Goal: Information Seeking & Learning: Understand process/instructions

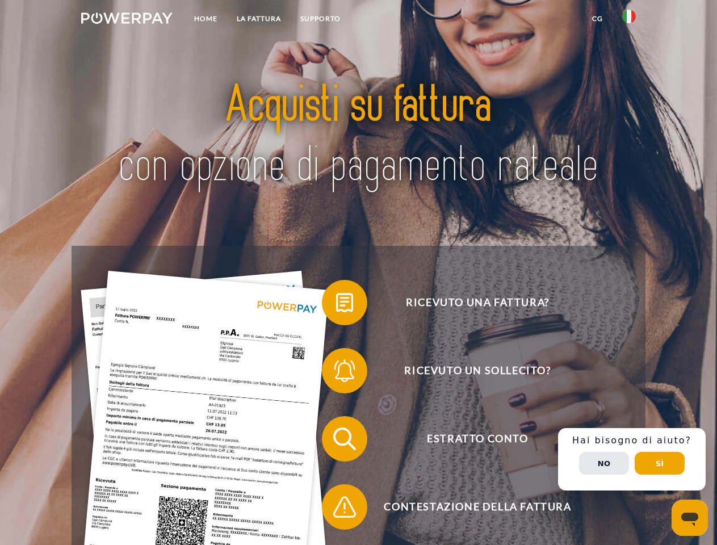
click at [127, 20] on img at bounding box center [126, 17] width 91 height 11
click at [629, 20] on img at bounding box center [629, 17] width 14 height 14
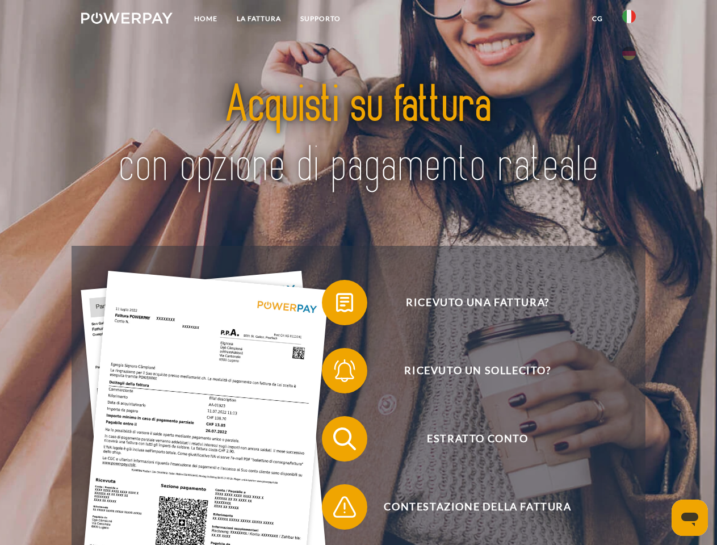
click at [597, 19] on link "CG" at bounding box center [597, 19] width 30 height 20
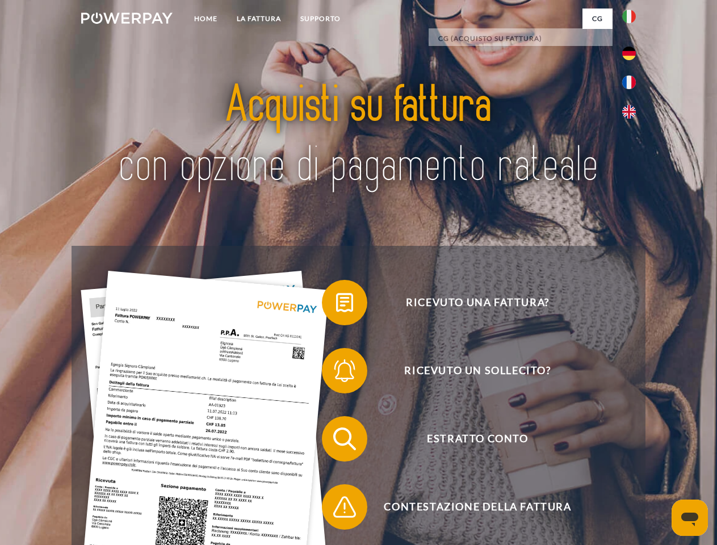
click at [336, 305] on span at bounding box center [327, 302] width 57 height 57
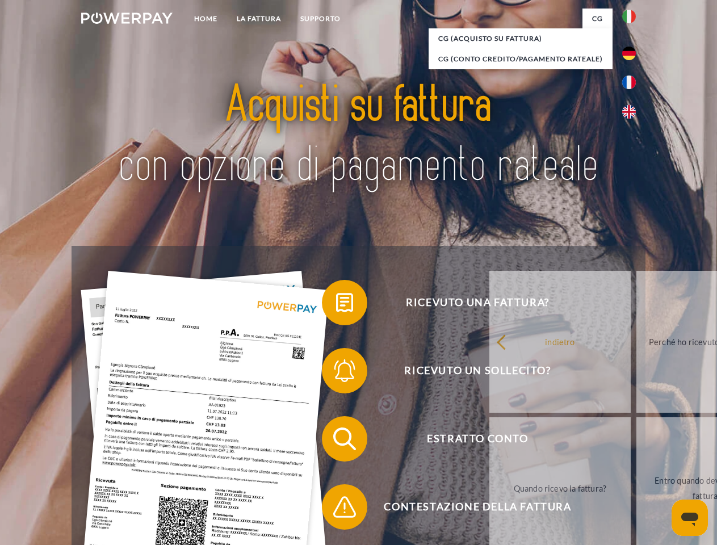
click at [336, 373] on span at bounding box center [327, 370] width 57 height 57
click at [636, 441] on link "Entro quando devo pagare la fattura?" at bounding box center [706, 488] width 141 height 142
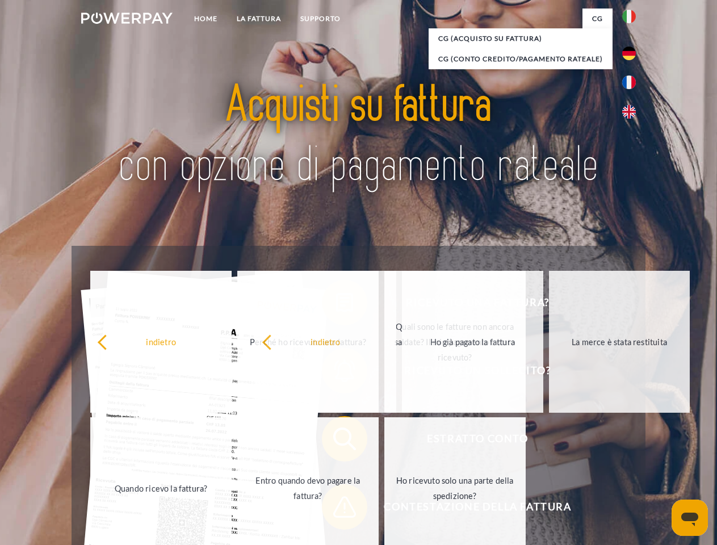
click at [336, 509] on span at bounding box center [327, 507] width 57 height 57
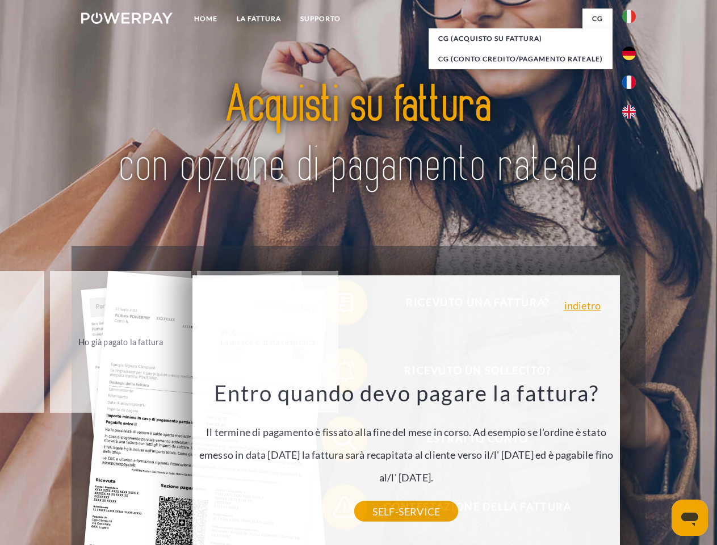
click at [632, 459] on div "Ricevuto una fattura? Ricevuto un sollecito? Estratto conto indietro" at bounding box center [358, 473] width 573 height 454
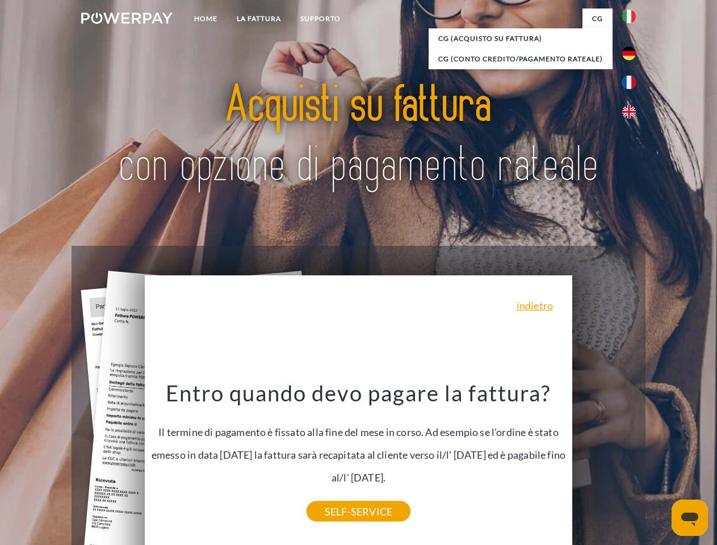
click at [604, 462] on span "Estratto conto" at bounding box center [477, 438] width 278 height 45
click at [660, 463] on header "Home LA FATTURA [GEOGRAPHIC_DATA]" at bounding box center [358, 392] width 717 height 784
